Goal: Obtain resource: Obtain resource

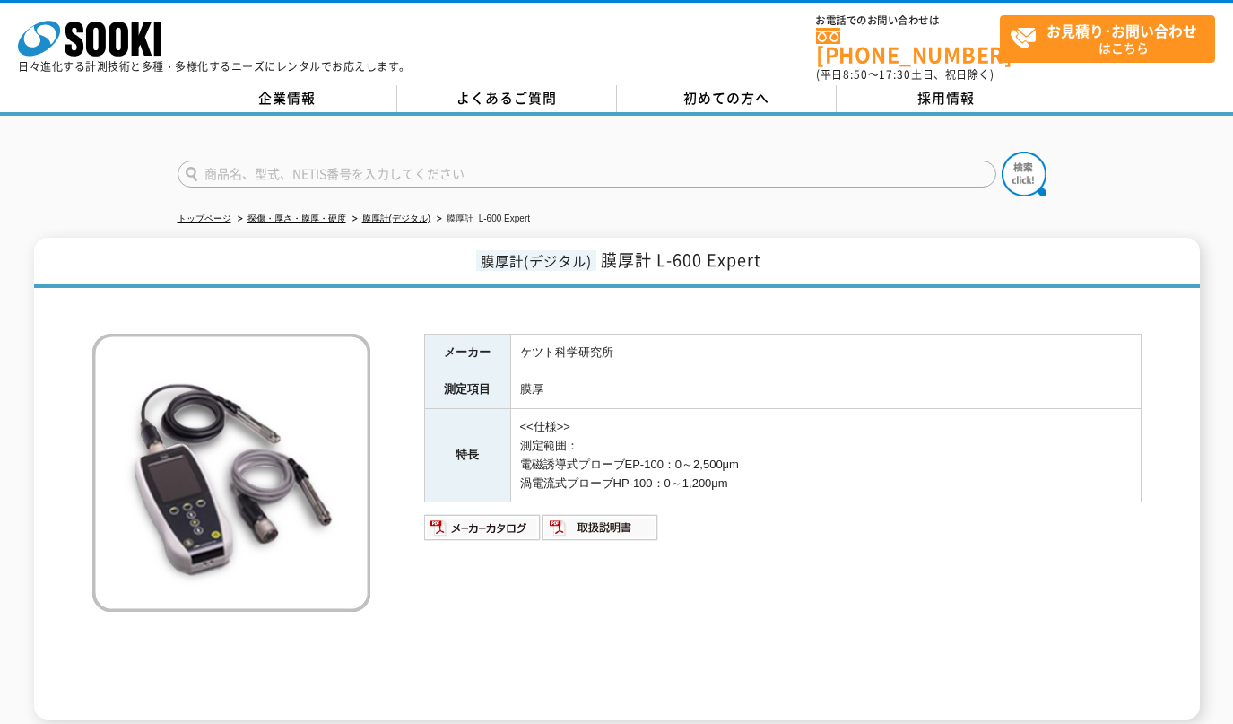
click at [335, 161] on input "text" at bounding box center [587, 174] width 819 height 27
type input "エレフット"
click at [1033, 165] on img at bounding box center [1024, 174] width 45 height 45
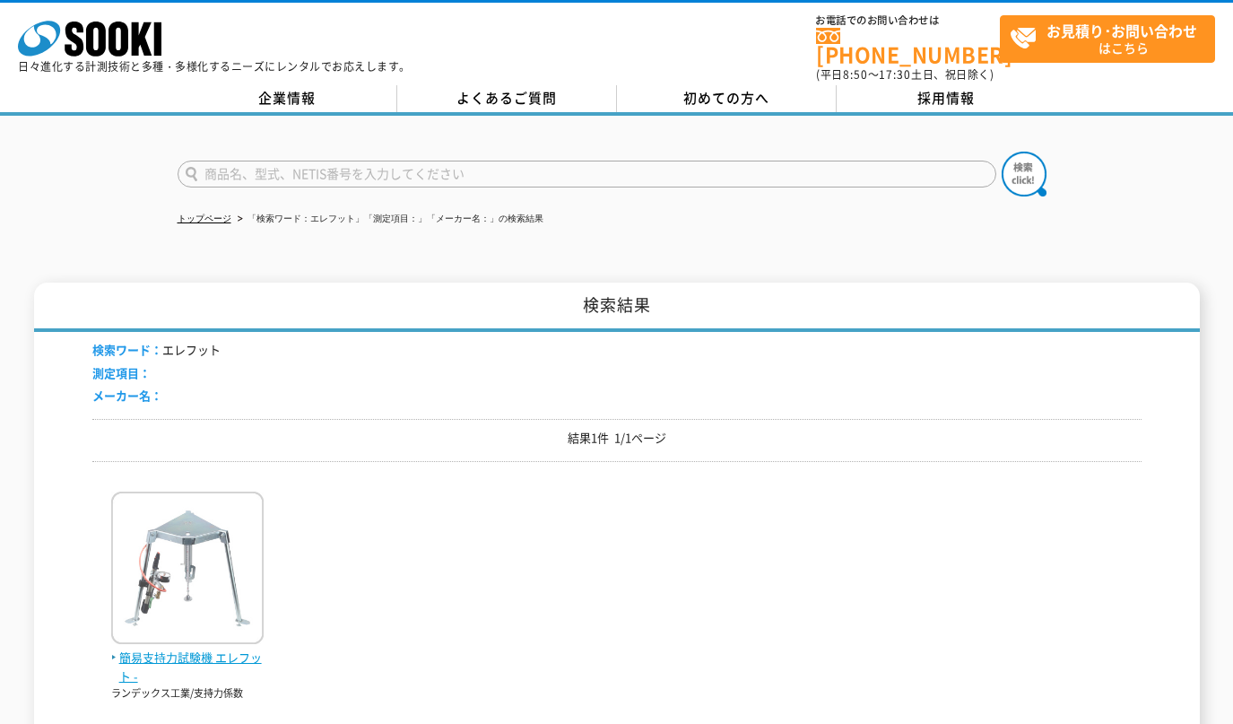
click at [208, 513] on img at bounding box center [187, 570] width 152 height 157
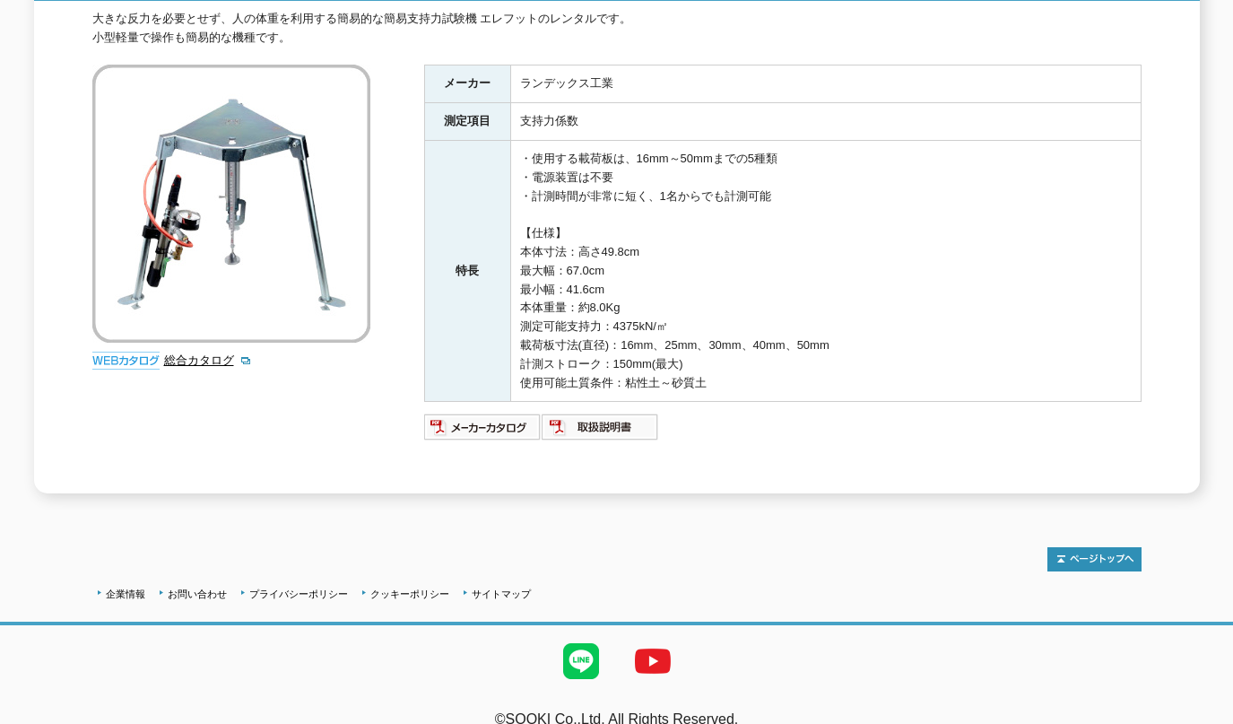
scroll to position [299, 0]
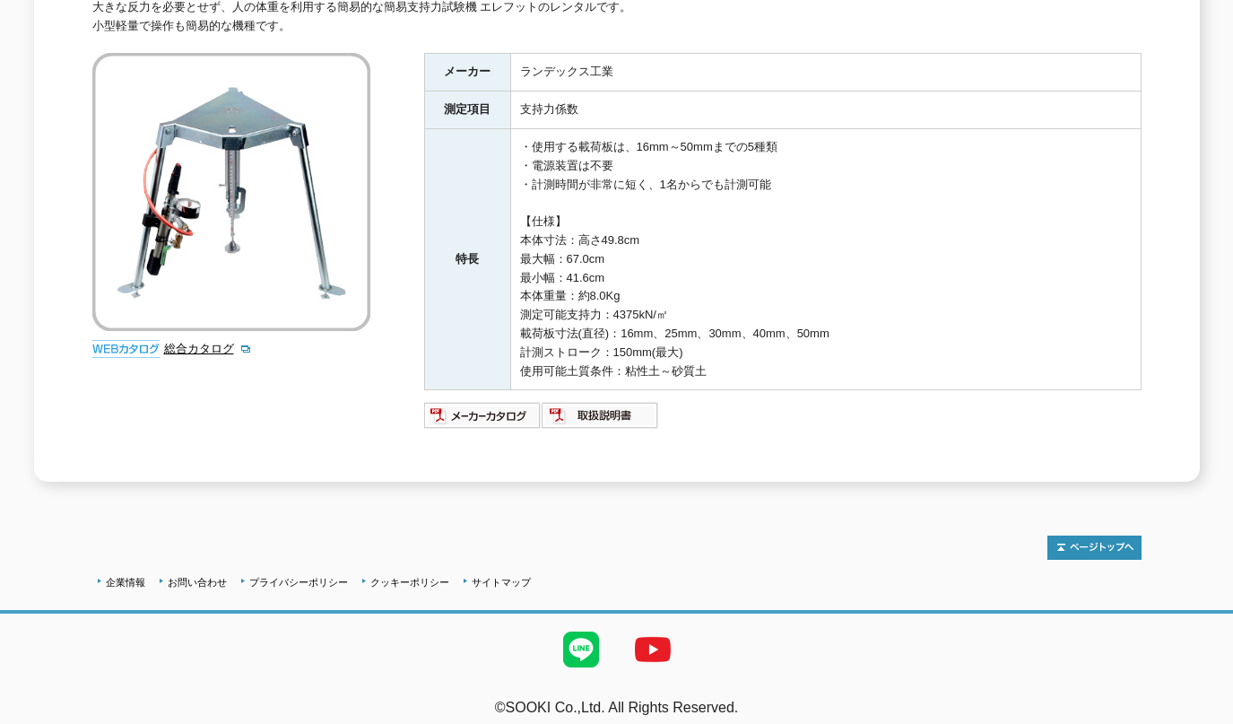
click at [768, 416] on ul at bounding box center [783, 415] width 718 height 29
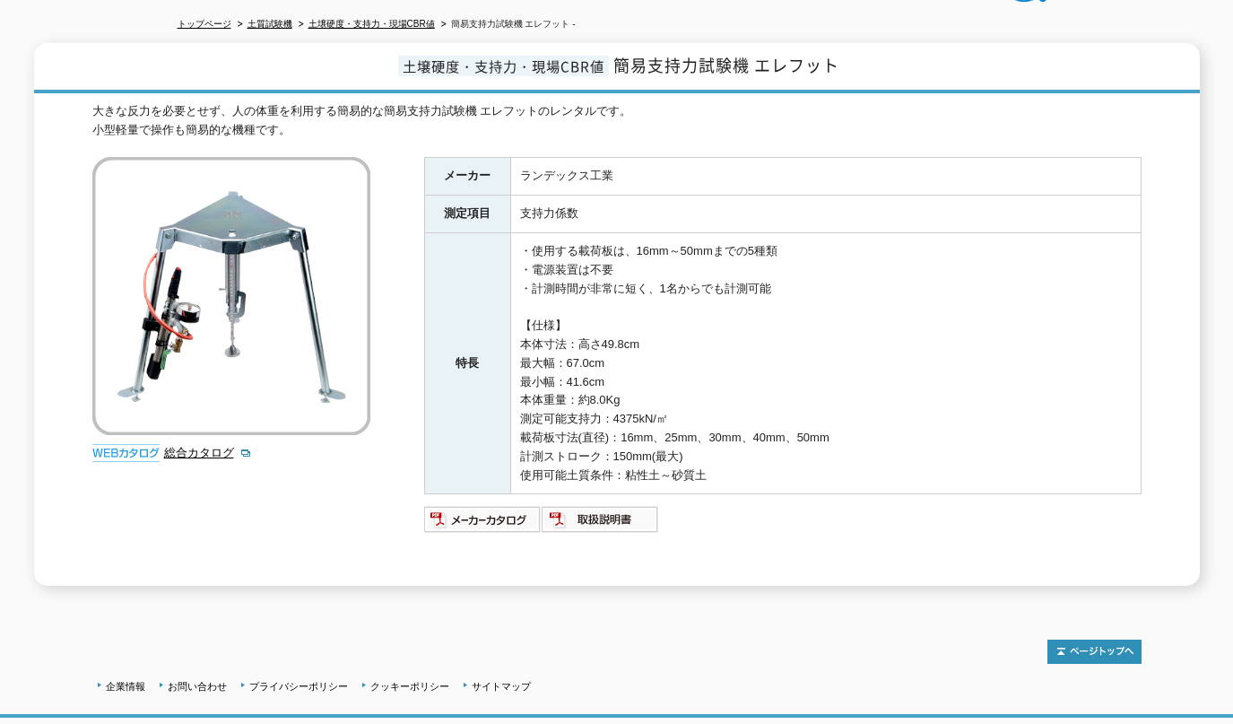
scroll to position [152, 0]
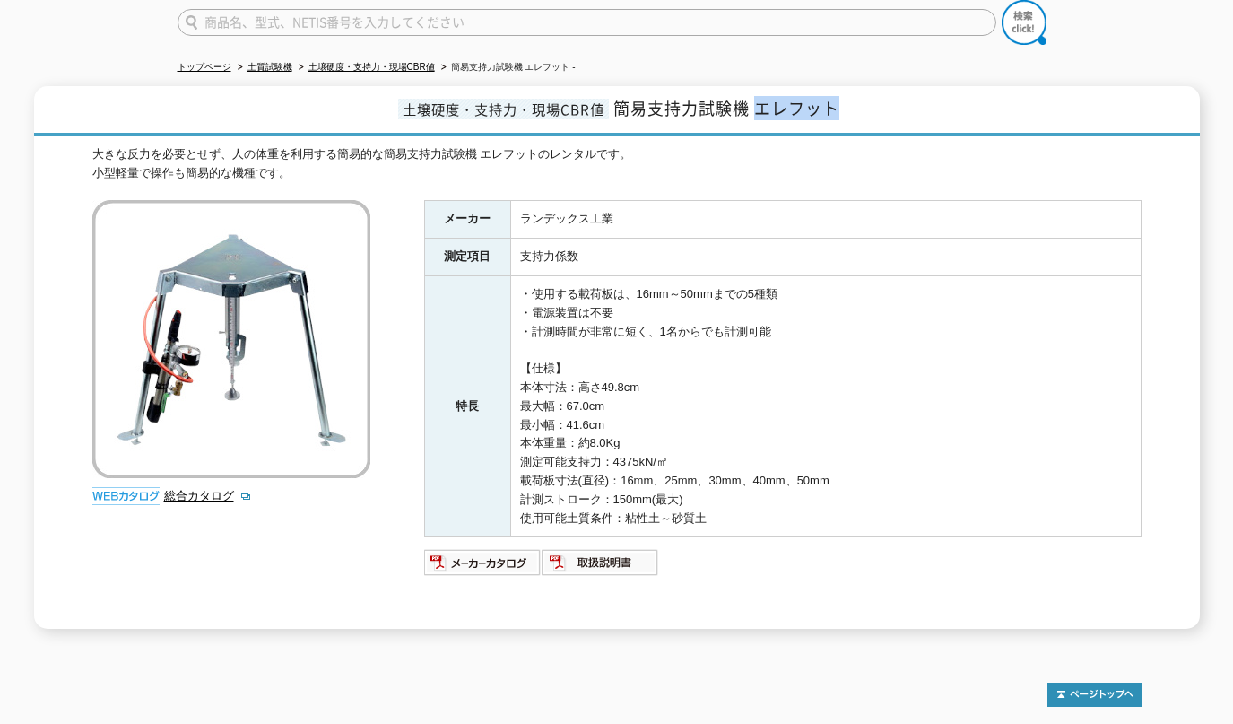
drag, startPoint x: 757, startPoint y: 100, endPoint x: 850, endPoint y: 100, distance: 93.3
click at [850, 100] on h1 "土壌硬度・支持力・現場CBR値 簡易支持力試験機 エレフット" at bounding box center [617, 111] width 1166 height 50
copy span "エレフット"
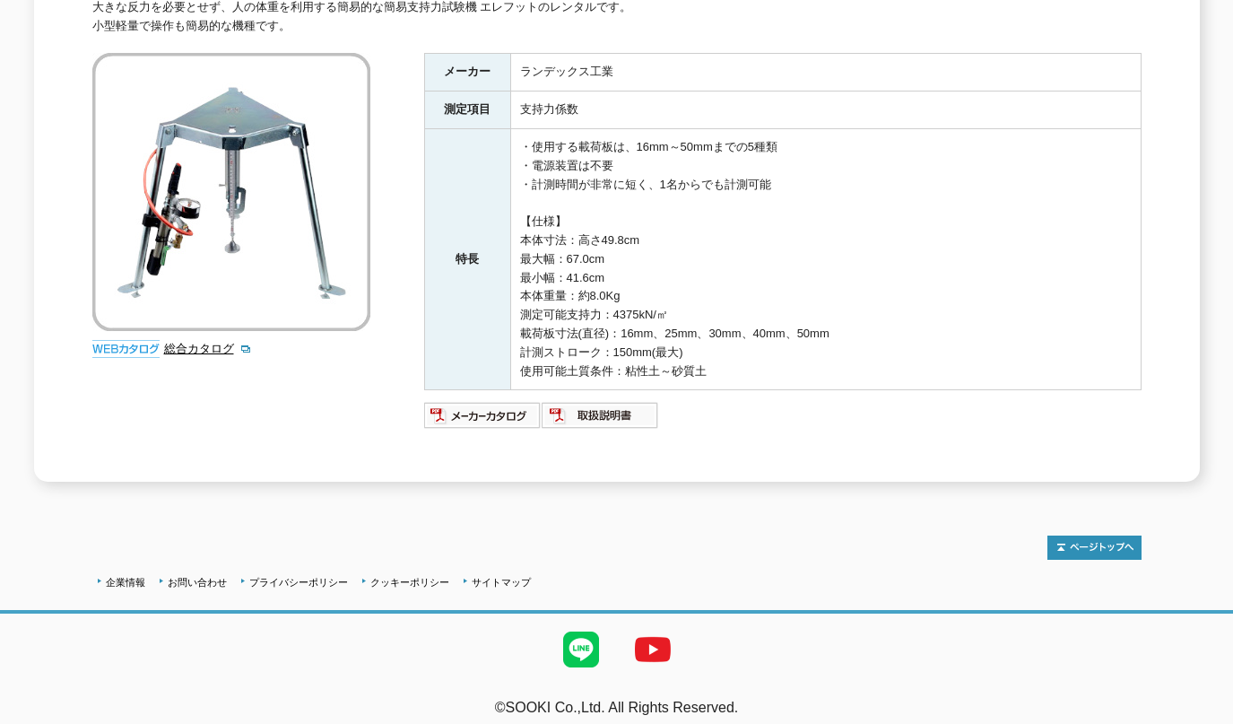
drag, startPoint x: 0, startPoint y: 0, endPoint x: 392, endPoint y: 292, distance: 489.0
